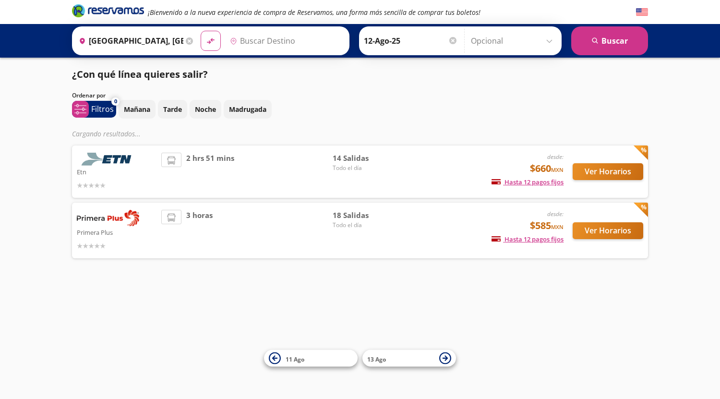
type input "[GEOGRAPHIC_DATA], [GEOGRAPHIC_DATA]"
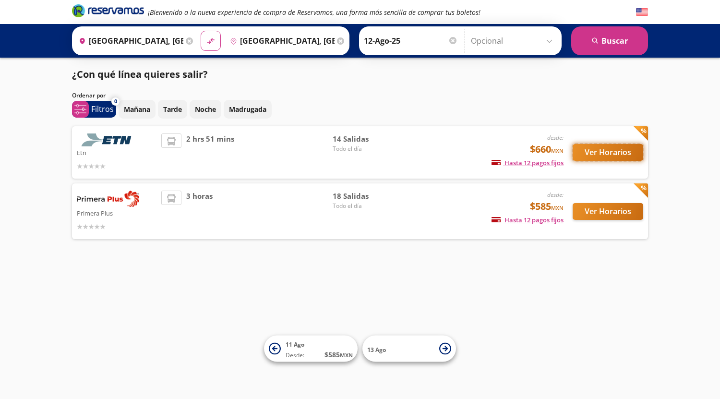
click at [595, 150] on button "Ver Horarios" at bounding box center [608, 152] width 71 height 17
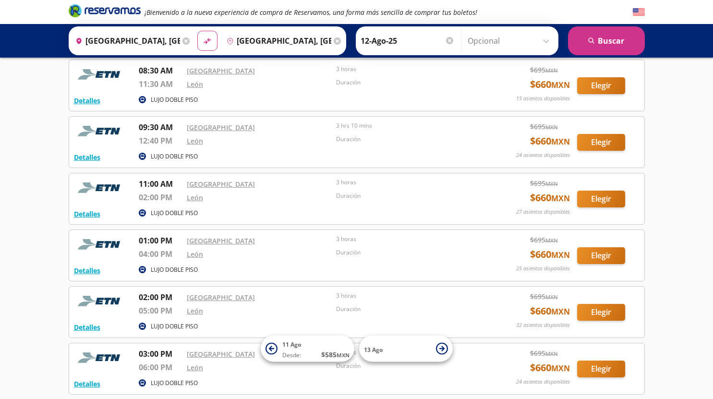
scroll to position [334, 0]
click at [601, 258] on button "Elegir" at bounding box center [601, 255] width 48 height 17
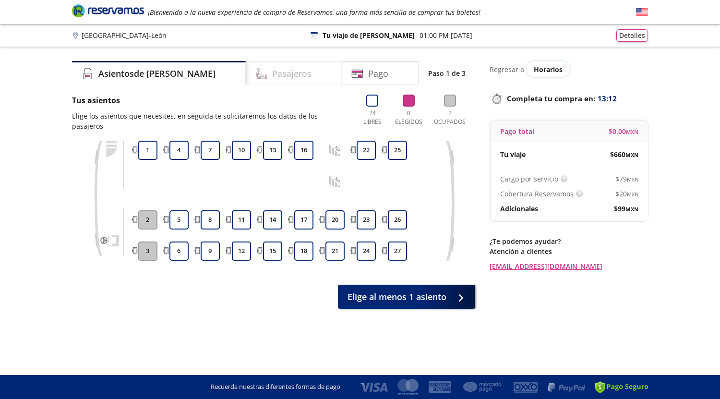
click at [276, 70] on div "Pasajeros" at bounding box center [294, 73] width 96 height 24
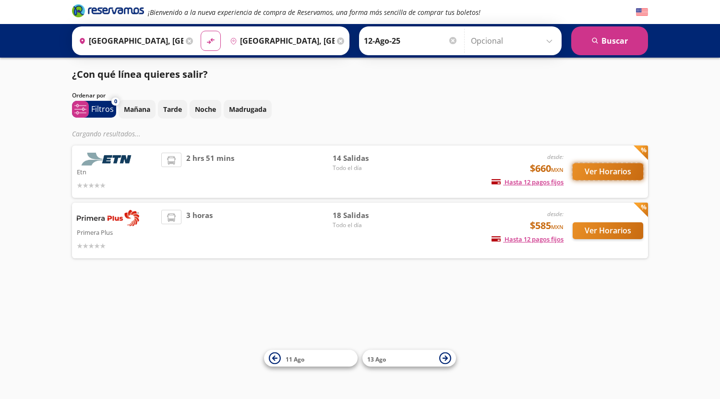
click at [589, 174] on button "Ver Horarios" at bounding box center [608, 171] width 71 height 17
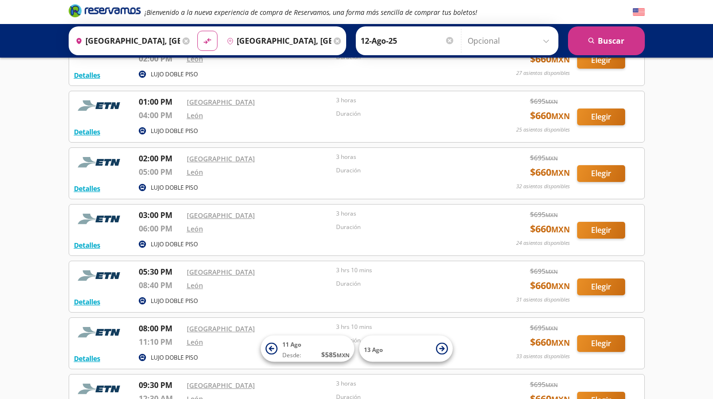
scroll to position [589, 0]
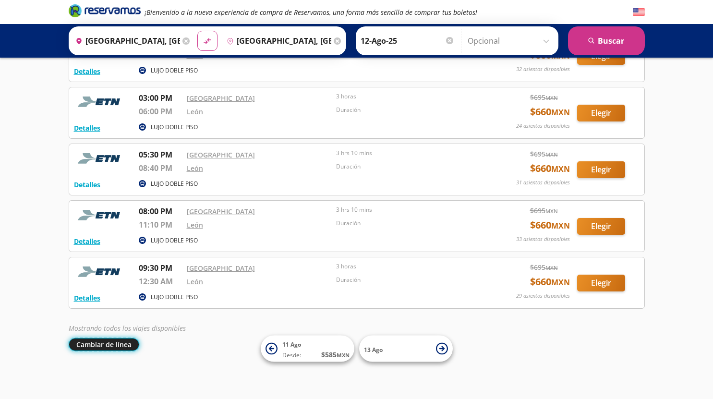
click at [117, 347] on button "Cambiar de línea" at bounding box center [104, 344] width 71 height 13
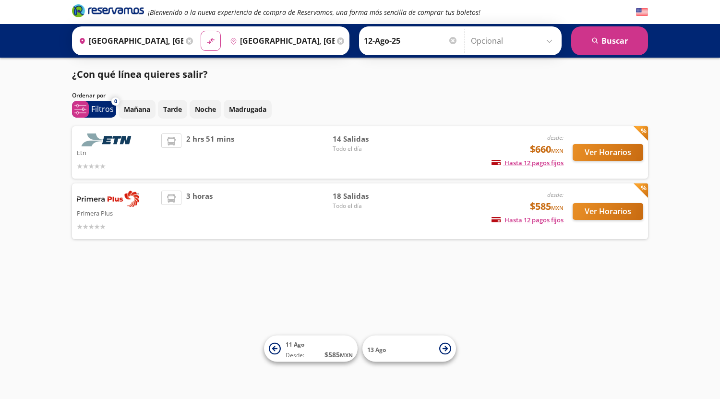
click at [162, 47] on input "[GEOGRAPHIC_DATA], [GEOGRAPHIC_DATA]" at bounding box center [129, 41] width 108 height 24
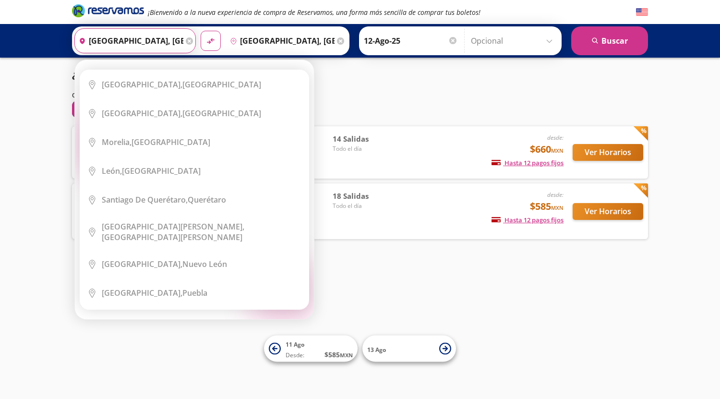
click at [173, 42] on input "[GEOGRAPHIC_DATA], [GEOGRAPHIC_DATA]" at bounding box center [129, 41] width 108 height 24
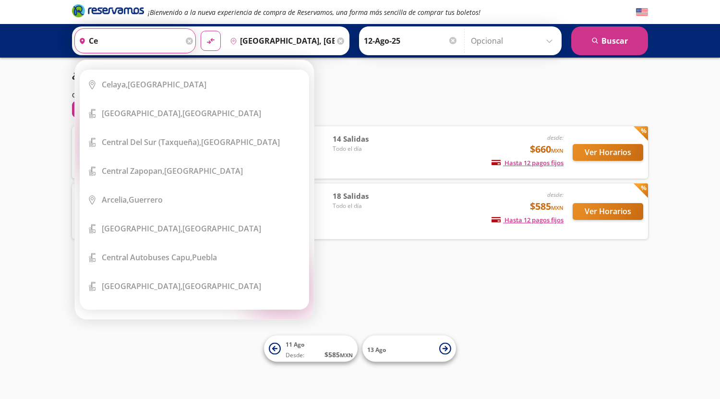
type input "c"
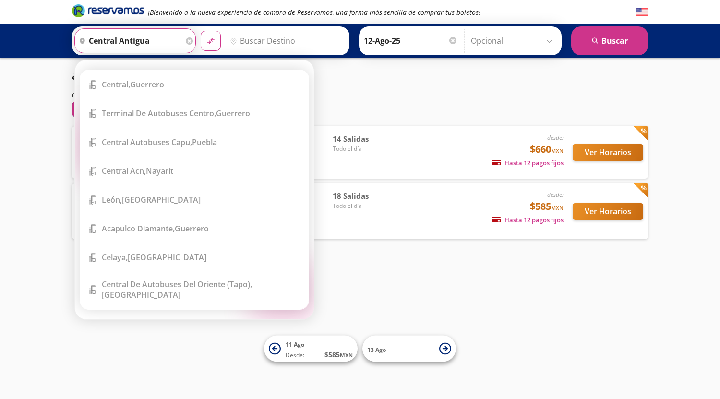
click at [161, 38] on input "central antigua" at bounding box center [129, 41] width 108 height 24
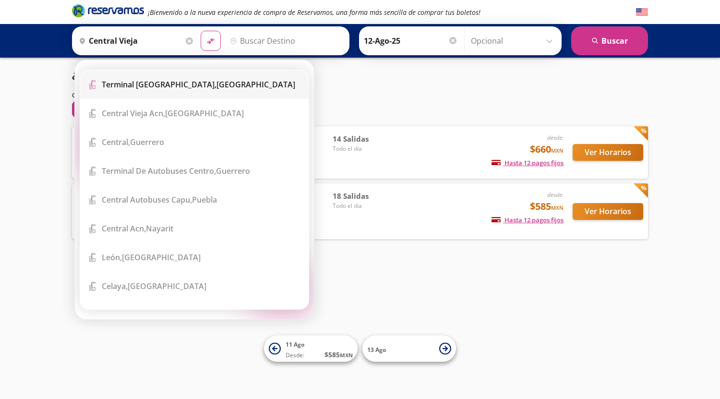
click at [173, 91] on li "Terminal Icon" at bounding box center [194, 84] width 228 height 29
type input "Terminal Antigua, Jalisco"
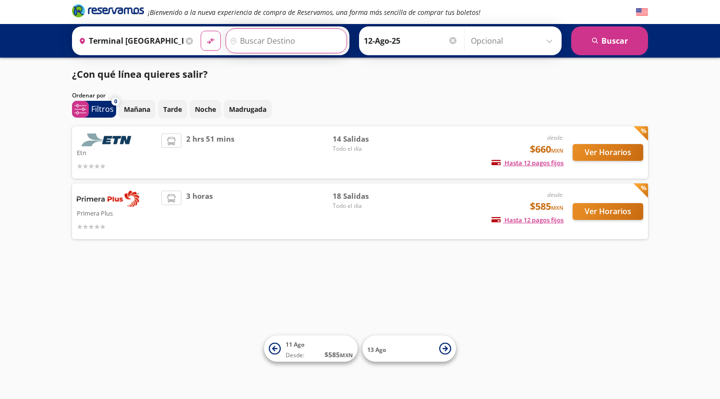
click at [257, 38] on input "Destino" at bounding box center [285, 41] width 118 height 24
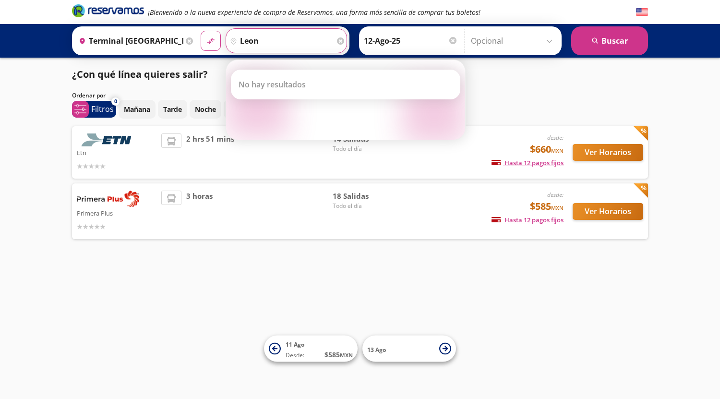
type input "leon"
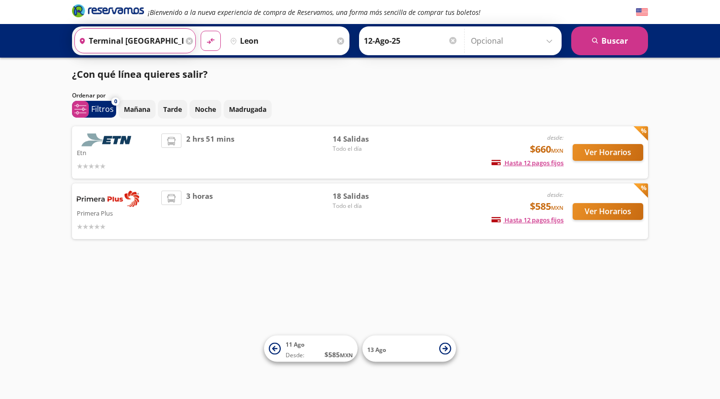
click at [173, 39] on input "Terminal Antigua, Jalisco" at bounding box center [129, 41] width 108 height 24
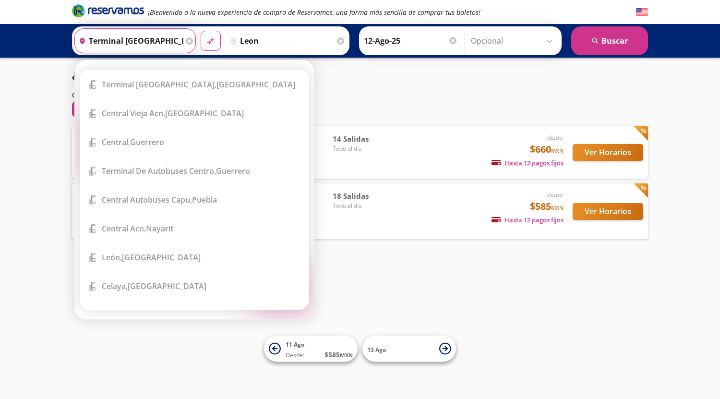
click at [162, 44] on input "Terminal Antigua, Jalisco" at bounding box center [129, 41] width 108 height 24
